Goal: Information Seeking & Learning: Find specific fact

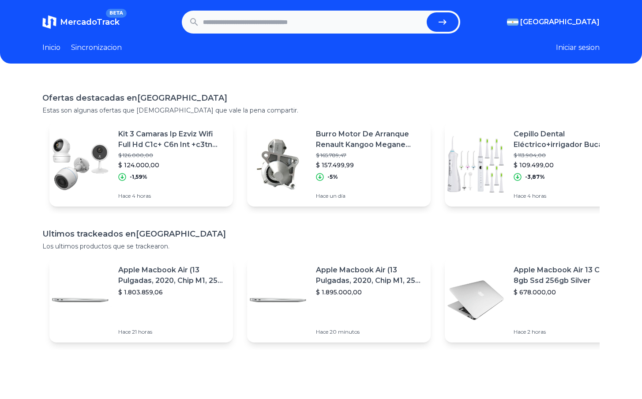
click at [608, 23] on header "MercadoTrack BETA [GEOGRAPHIC_DATA] [GEOGRAPHIC_DATA] [GEOGRAPHIC_DATA] [GEOGRA…" at bounding box center [321, 32] width 642 height 64
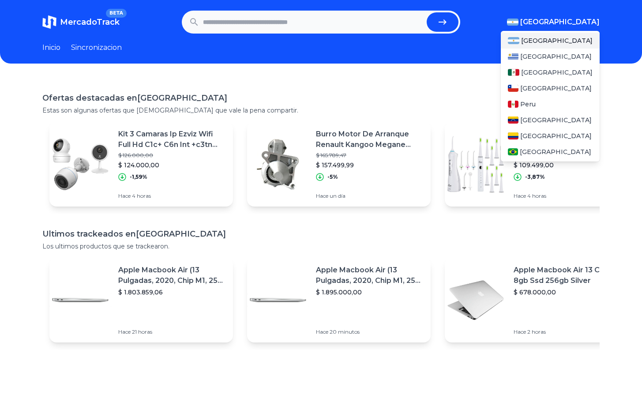
click at [600, 20] on span "[GEOGRAPHIC_DATA]" at bounding box center [559, 22] width 79 height 11
click at [549, 107] on div "Peru" at bounding box center [550, 104] width 99 height 16
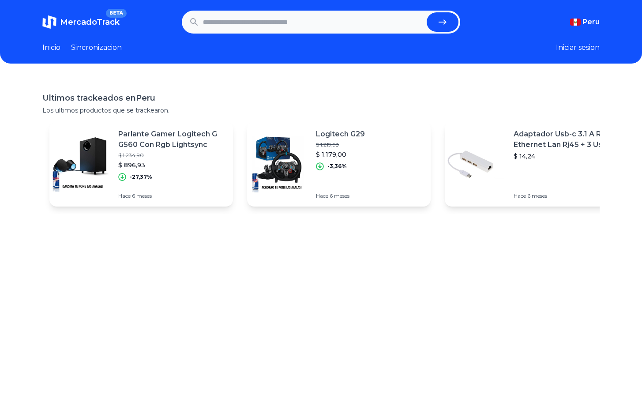
click at [310, 358] on div "Ultimos trackeados en [GEOGRAPHIC_DATA] Los ultimos productos que se trackearon…" at bounding box center [321, 277] width 642 height 399
click at [336, 22] on input "text" at bounding box center [313, 21] width 221 height 19
type input "**********"
click at [427, 12] on button "submit" at bounding box center [443, 21] width 32 height 19
